Goal: Transaction & Acquisition: Purchase product/service

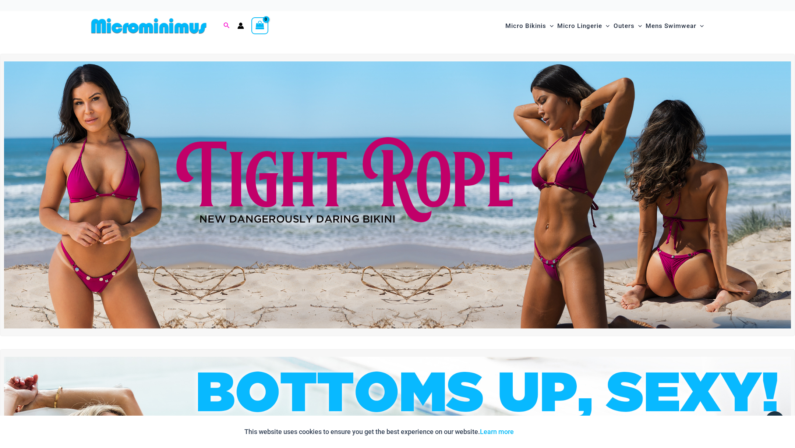
click at [226, 21] on span "Search icon link" at bounding box center [226, 25] width 7 height 9
type input "****"
click button "Search" at bounding box center [0, 0] width 0 height 0
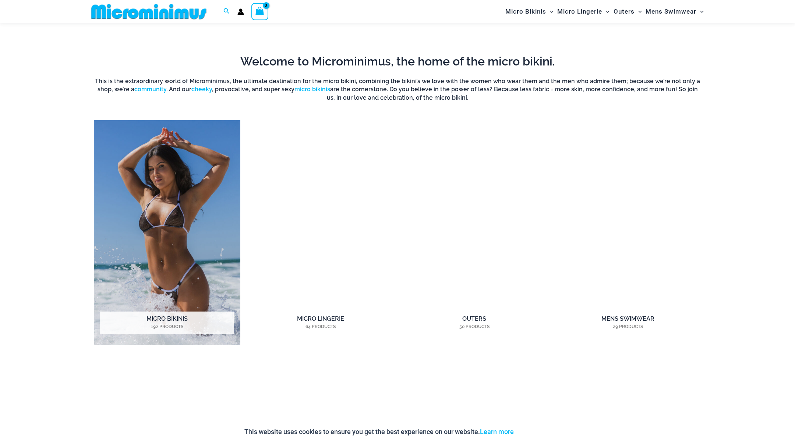
scroll to position [645, 0]
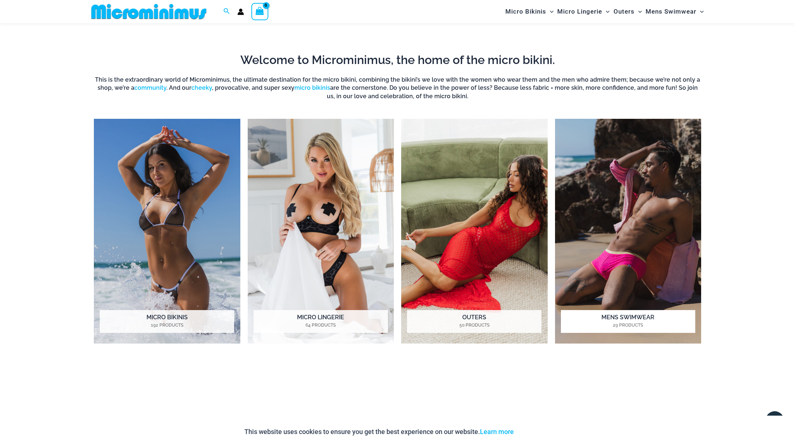
click at [655, 243] on img "Visit product category Mens Swimwear" at bounding box center [628, 231] width 146 height 225
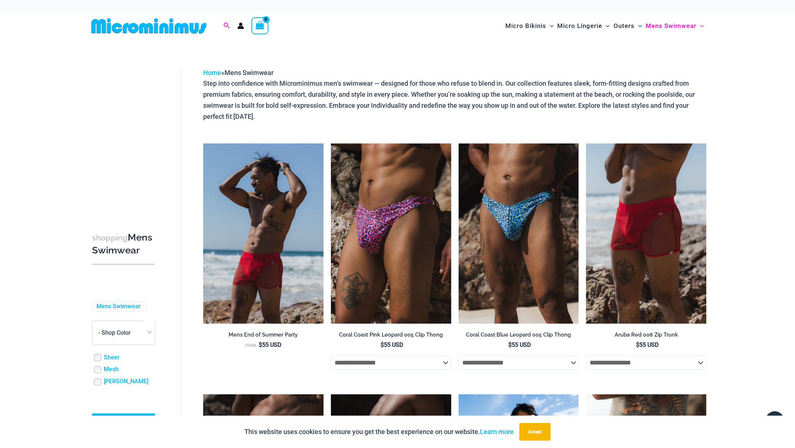
click at [226, 23] on icon "Search icon link" at bounding box center [226, 25] width 6 height 7
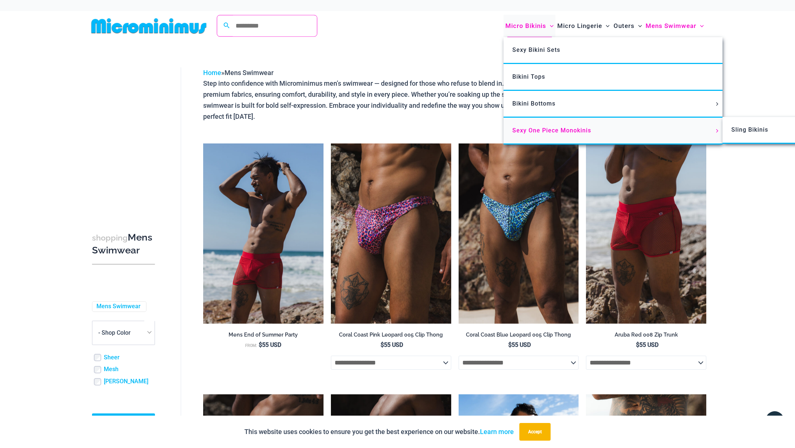
click at [529, 124] on link "Sexy One Piece Monokinis" at bounding box center [612, 131] width 219 height 27
